Goal: Check status

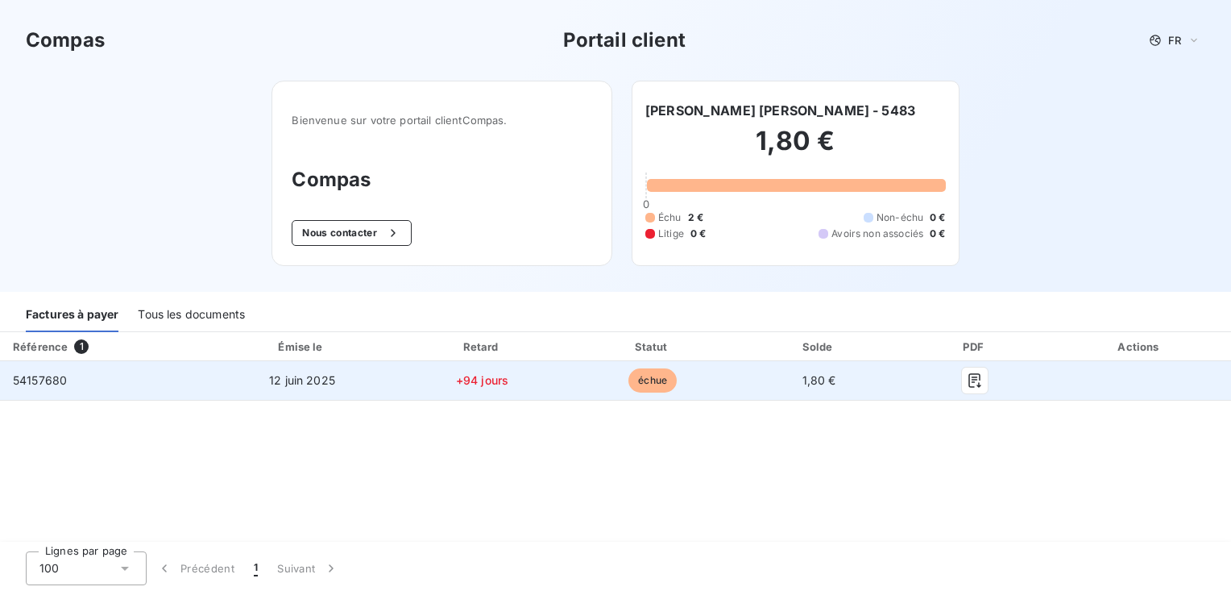
click at [655, 380] on span "échue" at bounding box center [652, 380] width 48 height 24
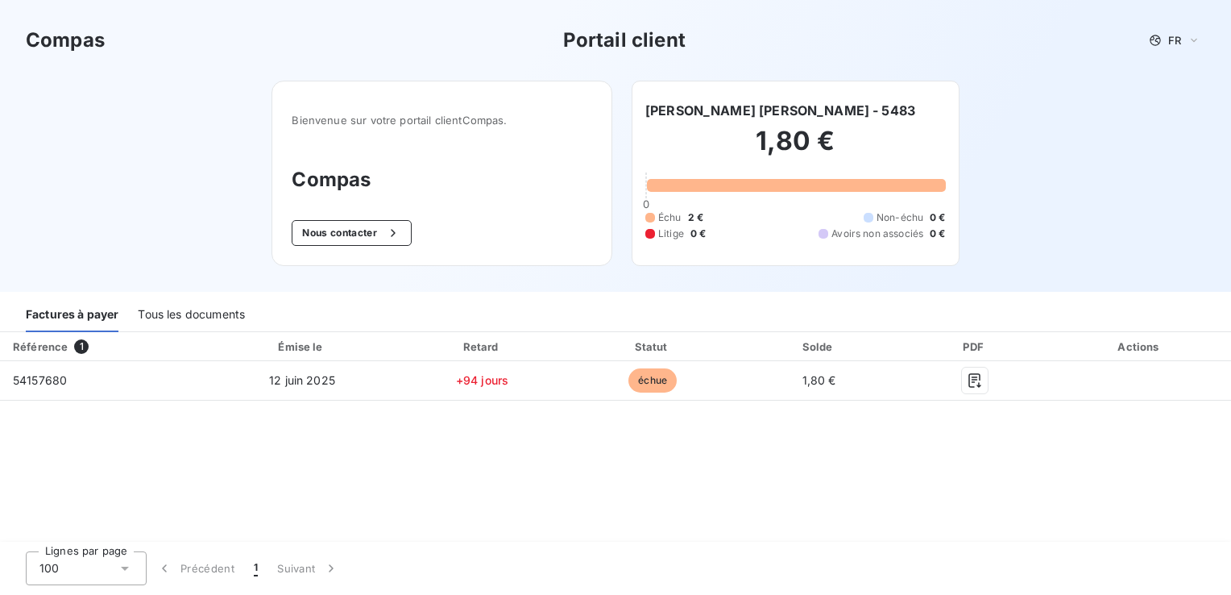
click at [193, 311] on div "Tous les documents" at bounding box center [191, 315] width 107 height 34
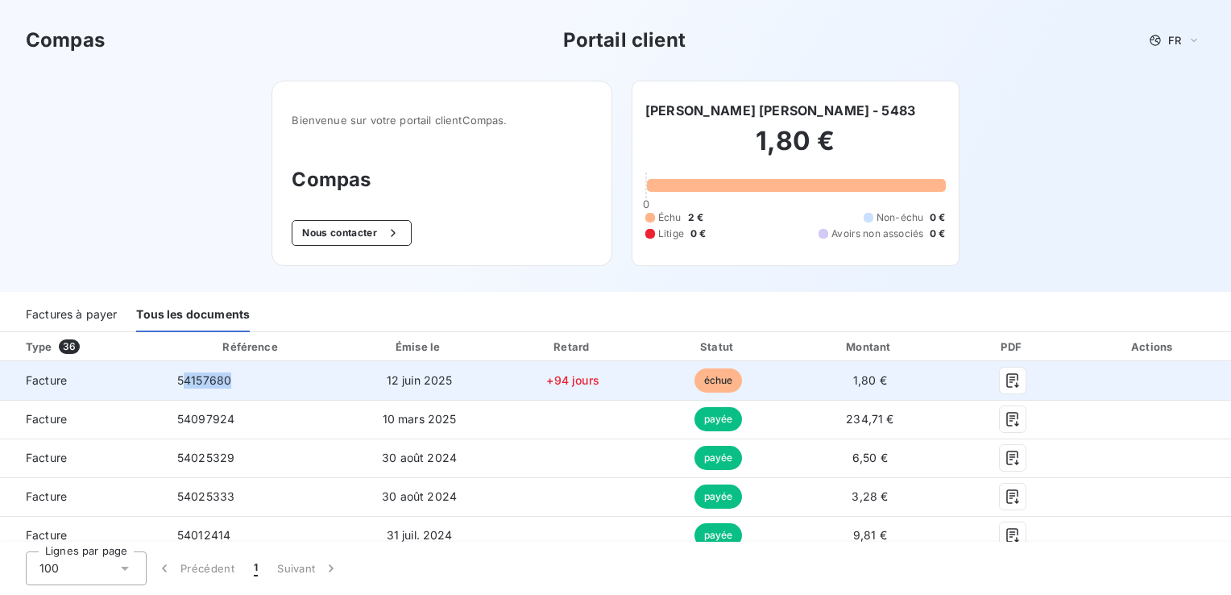
drag, startPoint x: 226, startPoint y: 382, endPoint x: 180, endPoint y: 374, distance: 45.8
click at [180, 374] on span "54157680" at bounding box center [204, 380] width 54 height 14
copy span "4157680"
copy span "54157680"
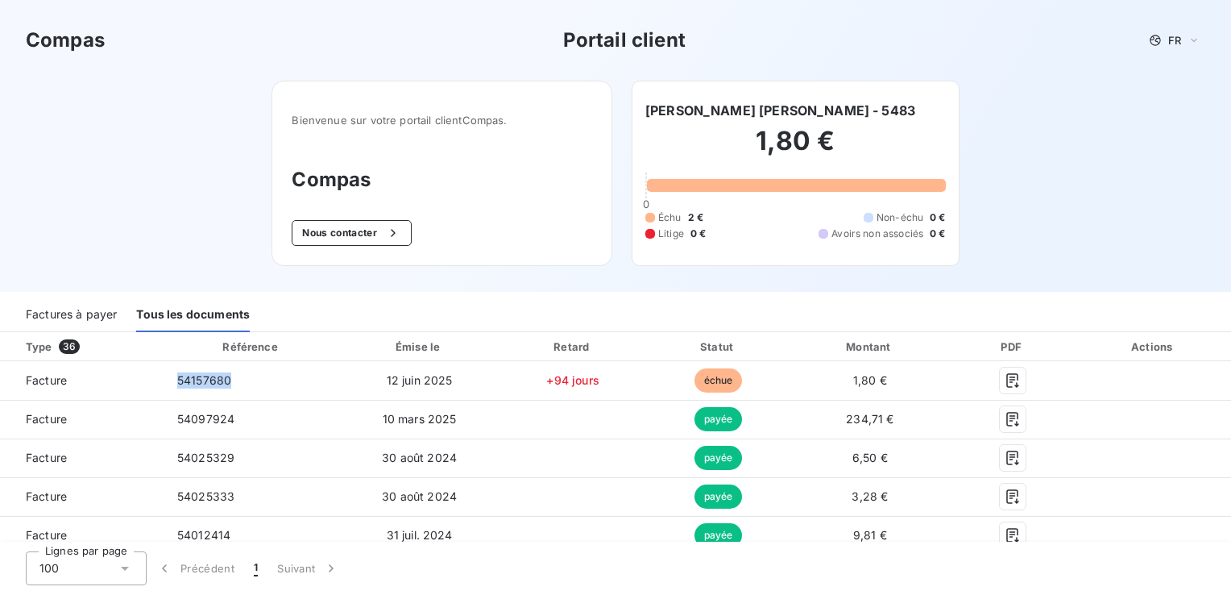
click at [54, 317] on div "Factures à payer" at bounding box center [71, 315] width 91 height 34
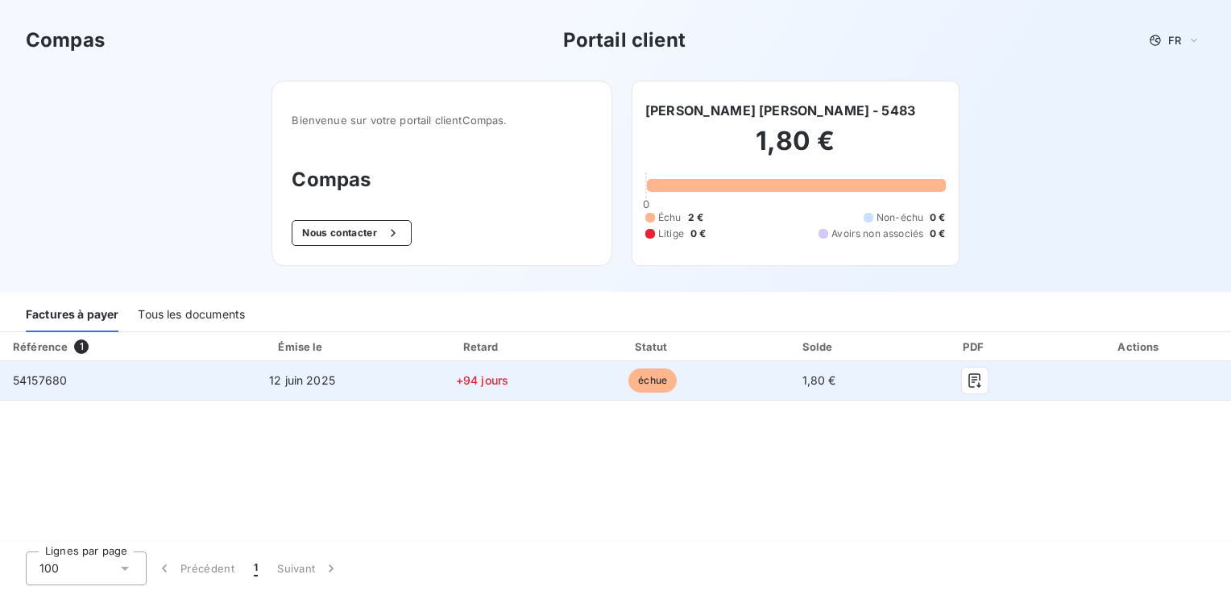
click at [642, 380] on span "échue" at bounding box center [652, 380] width 48 height 24
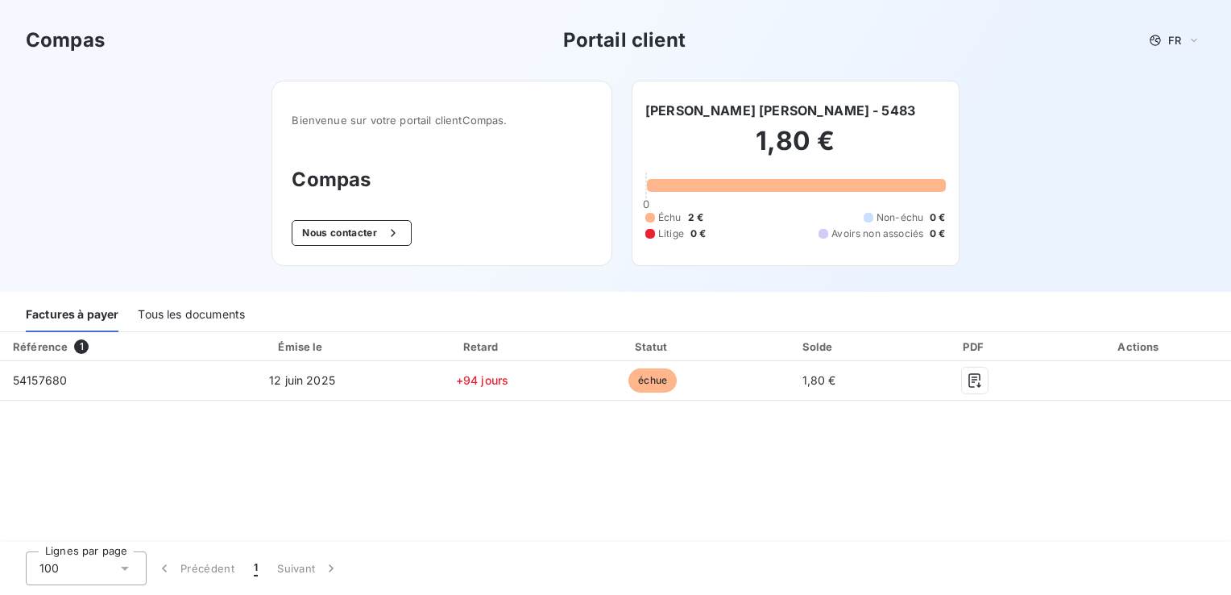
click at [1134, 343] on div "Actions" at bounding box center [1140, 346] width 176 height 16
click at [1122, 336] on th "Actions" at bounding box center [1140, 346] width 182 height 29
